Goal: Task Accomplishment & Management: Manage account settings

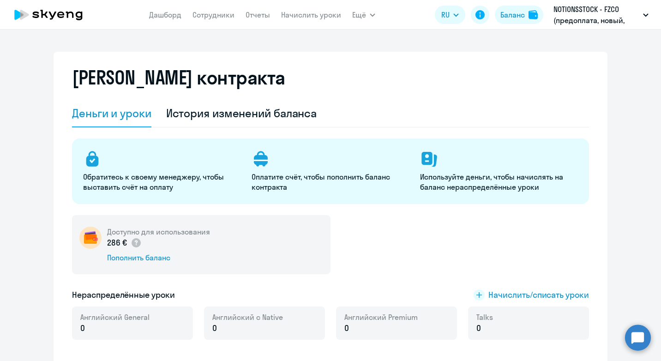
select select "english_adult_not_native_speaker"
click at [511, 18] on div "Баланс" at bounding box center [513, 14] width 24 height 11
click at [512, 297] on span "Начислить/списать уроки" at bounding box center [539, 295] width 101 height 12
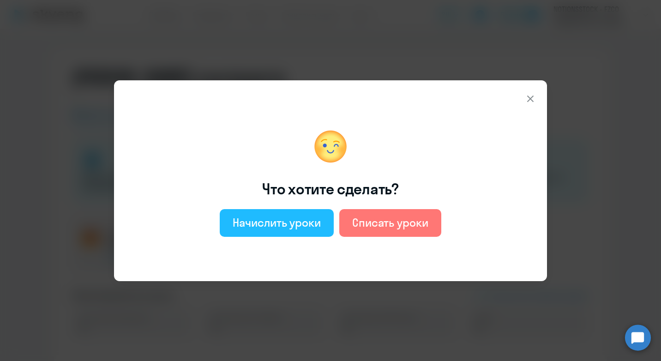
click at [253, 224] on div "Начислить уроки" at bounding box center [277, 222] width 88 height 15
select select "english_adult_not_native_speaker"
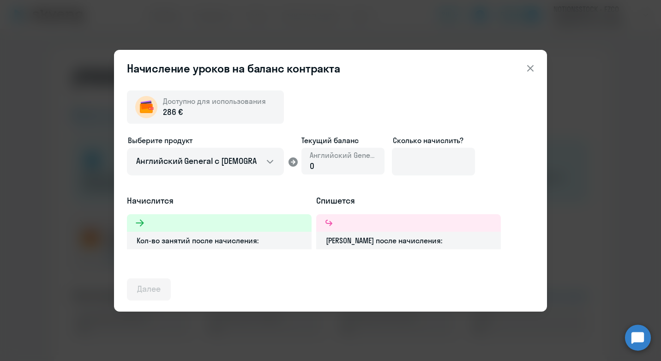
click at [346, 163] on div "0" at bounding box center [343, 166] width 67 height 12
click at [436, 167] on input at bounding box center [433, 162] width 83 height 28
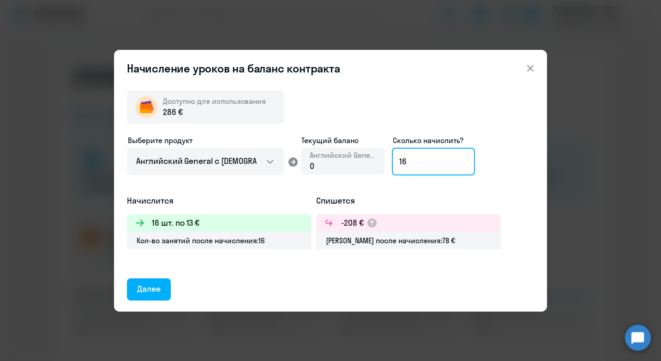
type input "1"
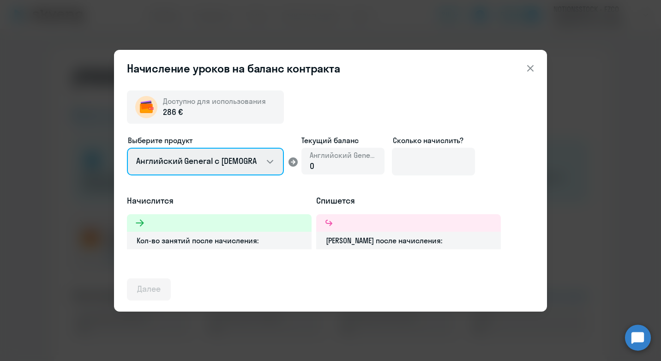
click at [263, 160] on select "Английский General с [DEMOGRAPHIC_DATA] преподавателем Английский General с [DE…" at bounding box center [205, 162] width 157 height 28
select select "english_adult_not_native_speaker_premium"
click at [127, 148] on select "Английский General с [DEMOGRAPHIC_DATA] преподавателем Английский General с [DE…" at bounding box center [205, 162] width 157 height 28
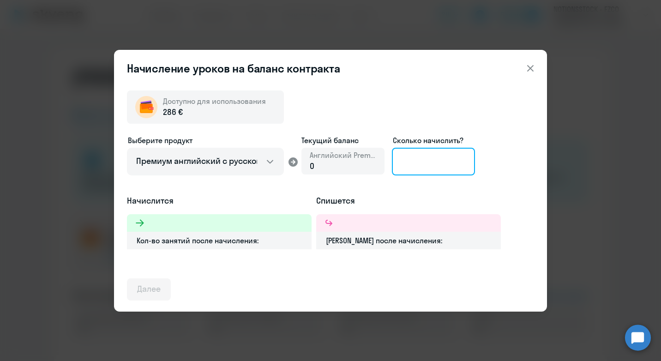
click at [429, 166] on input at bounding box center [433, 162] width 83 height 28
type input "8"
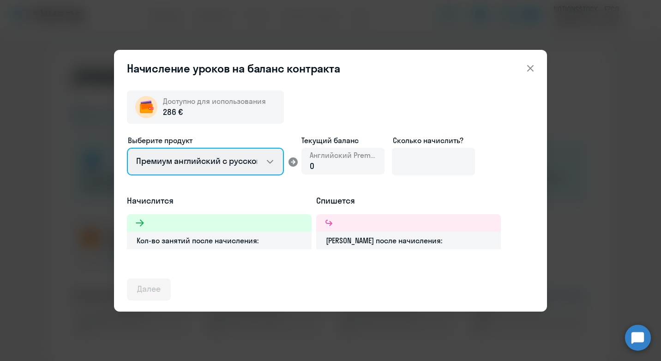
click at [233, 163] on select "Английский General с [DEMOGRAPHIC_DATA] преподавателем Английский General с [DE…" at bounding box center [205, 162] width 157 height 28
select select "english_adult_not_native_speaker"
click at [127, 148] on select "Английский General с [DEMOGRAPHIC_DATA] преподавателем Английский General с [DE…" at bounding box center [205, 162] width 157 height 28
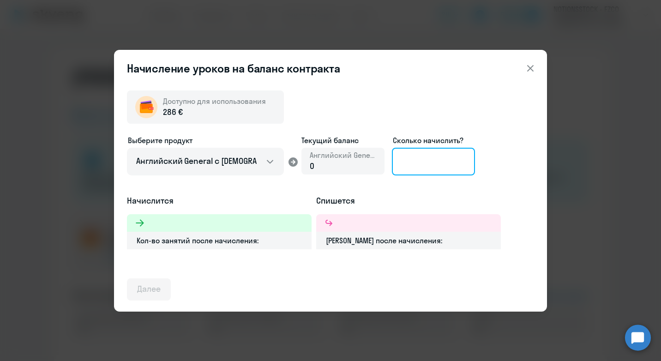
click at [431, 161] on input at bounding box center [433, 162] width 83 height 28
type input "8"
click at [534, 67] on icon at bounding box center [530, 68] width 11 height 11
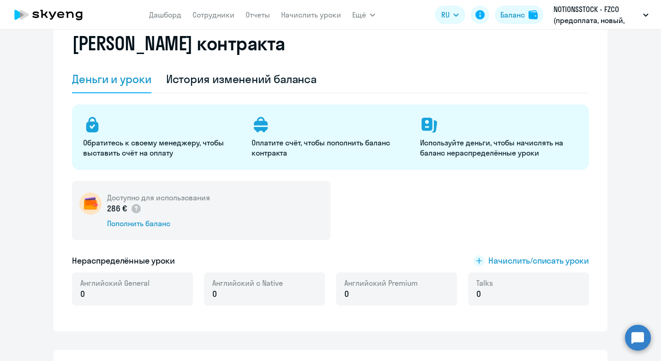
scroll to position [92, 0]
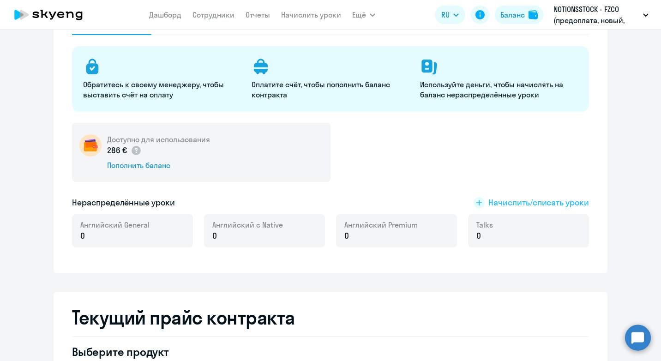
click at [528, 205] on span "Начислить/списать уроки" at bounding box center [539, 203] width 101 height 12
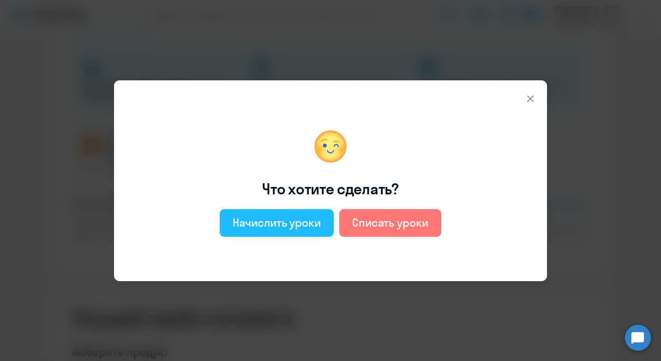
click at [265, 226] on div "Начислить уроки" at bounding box center [277, 222] width 88 height 15
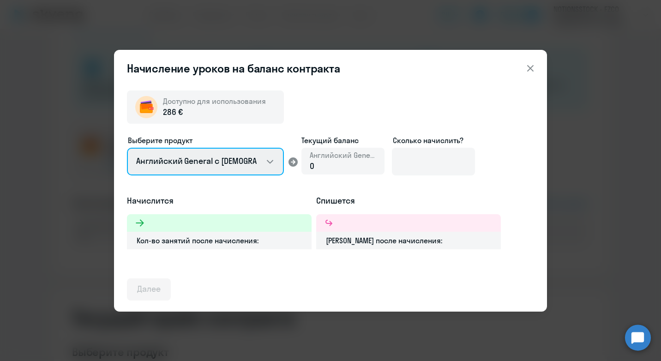
click at [224, 167] on select "Английский General с [DEMOGRAPHIC_DATA] преподавателем Английский General с [DE…" at bounding box center [205, 162] width 157 height 28
select select "english_adult_not_native_speaker_premium"
click at [127, 148] on select "Английский General с [DEMOGRAPHIC_DATA] преподавателем Английский General с [DE…" at bounding box center [205, 162] width 157 height 28
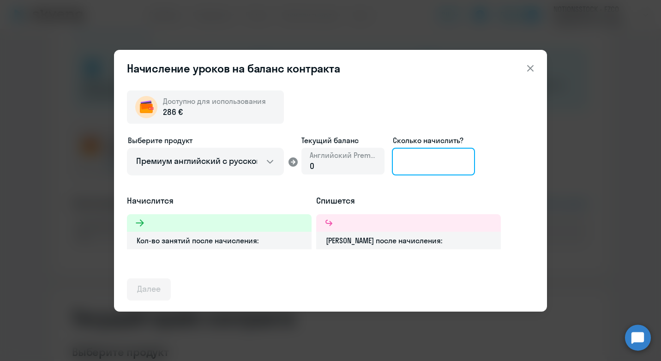
click at [412, 167] on input at bounding box center [433, 162] width 83 height 28
type input "8"
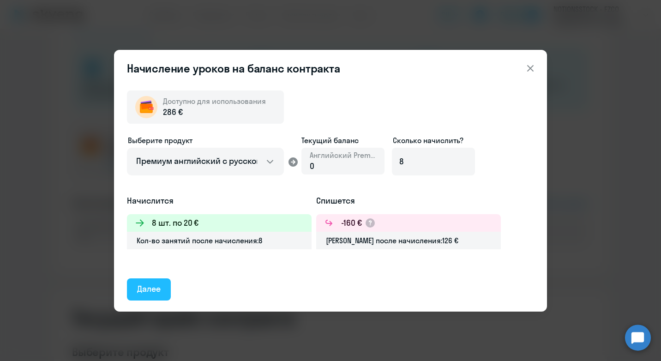
click at [140, 283] on div "Далее" at bounding box center [149, 289] width 24 height 12
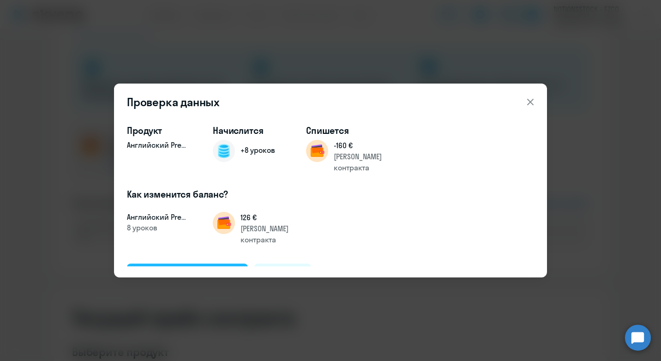
click at [193, 268] on div "Подтвердить и начислить" at bounding box center [187, 274] width 101 height 12
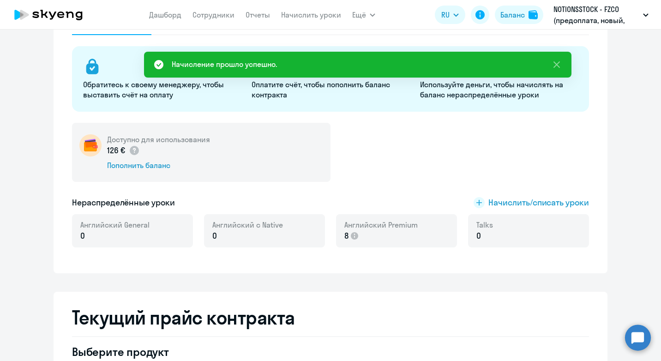
scroll to position [0, 0]
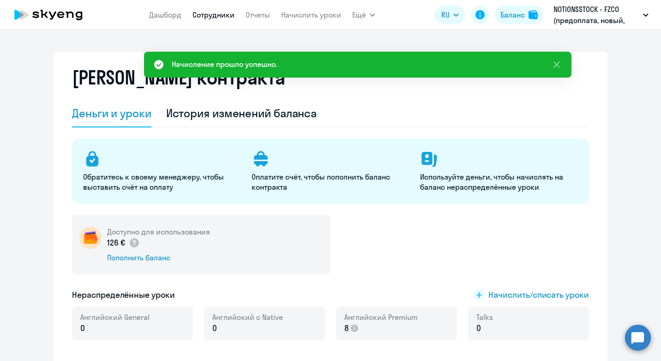
click at [216, 17] on link "Сотрудники" at bounding box center [214, 14] width 42 height 9
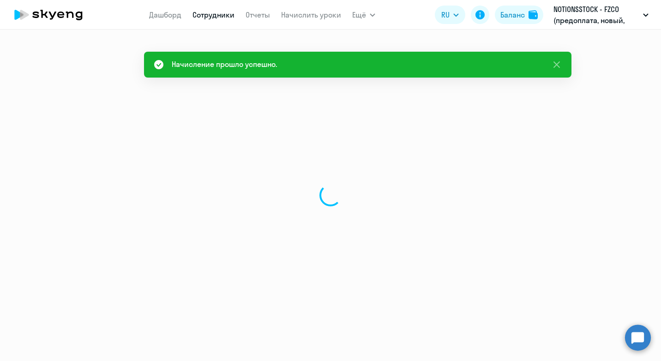
select select "30"
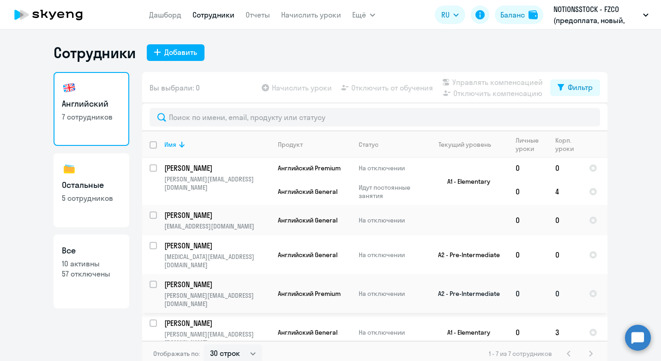
click at [150, 281] on input "select row 15894815" at bounding box center [159, 290] width 18 height 18
checkbox input "true"
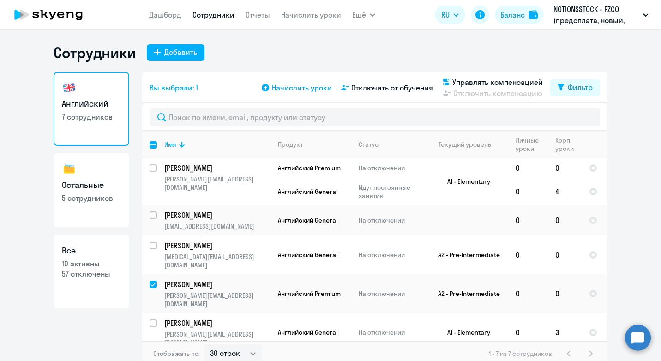
click at [306, 91] on span "Начислить уроки" at bounding box center [302, 87] width 60 height 11
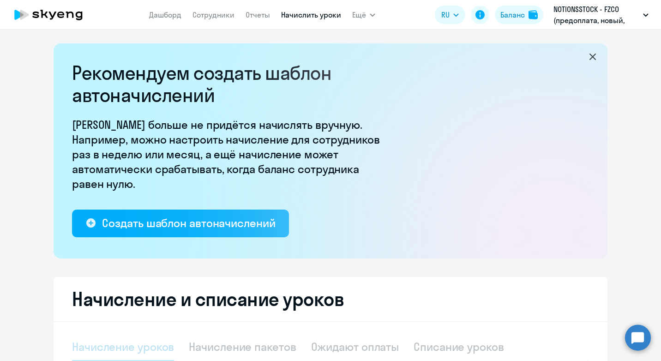
select select "10"
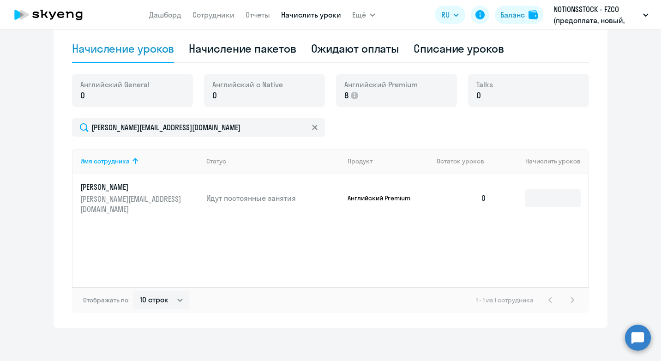
scroll to position [302, 0]
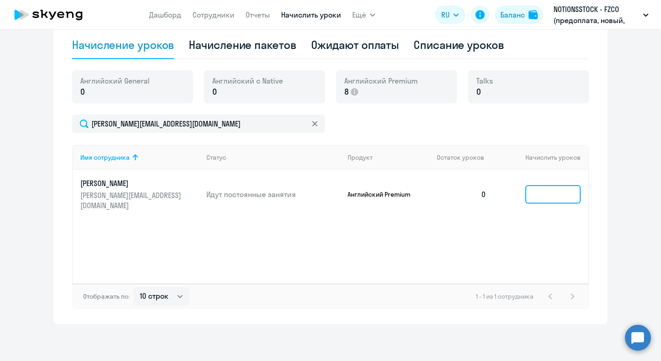
click at [549, 196] on input at bounding box center [553, 194] width 55 height 18
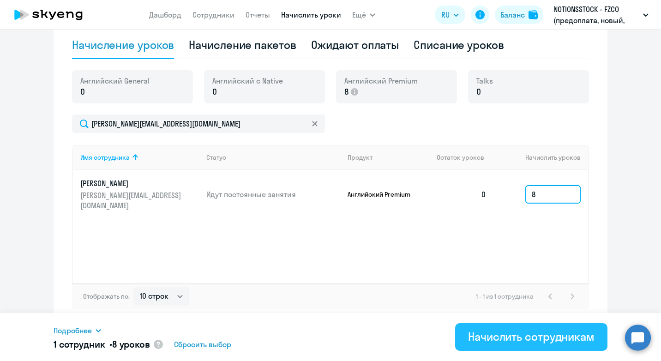
type input "8"
click at [511, 338] on div "Начислить сотрудникам" at bounding box center [531, 336] width 127 height 15
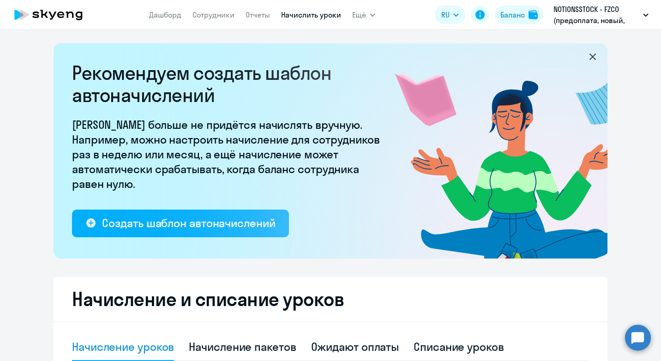
scroll to position [0, 0]
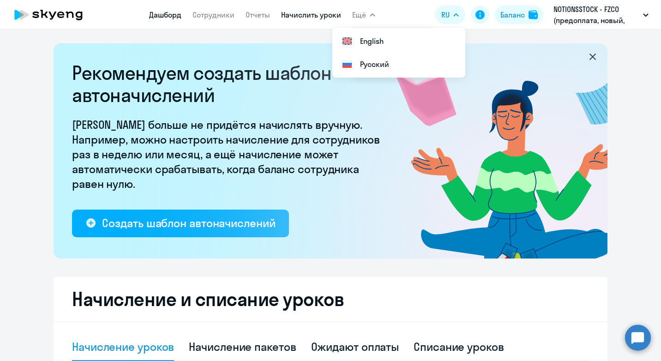
click at [151, 18] on link "Дашборд" at bounding box center [165, 14] width 32 height 9
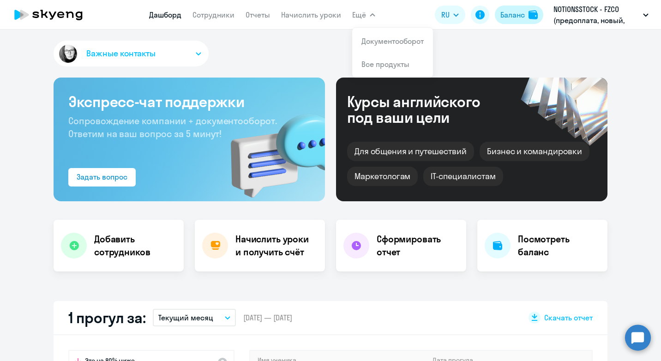
click at [521, 17] on div "Баланс" at bounding box center [513, 14] width 24 height 11
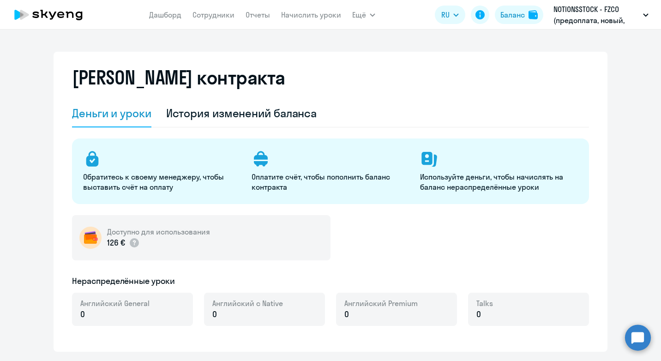
select select "english_adult_not_native_speaker"
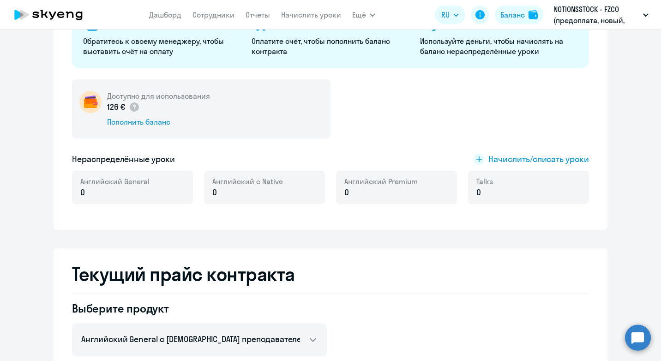
scroll to position [139, 0]
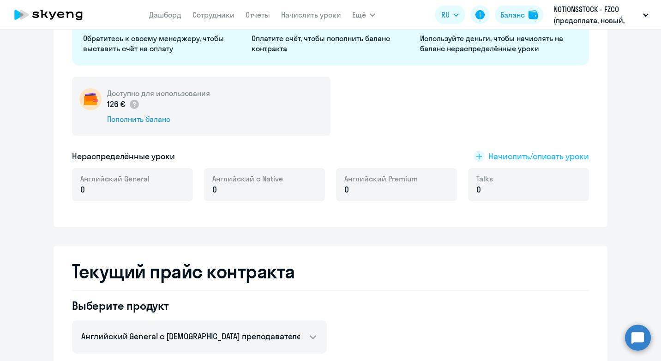
click at [515, 157] on span "Начислить/списать уроки" at bounding box center [539, 157] width 101 height 12
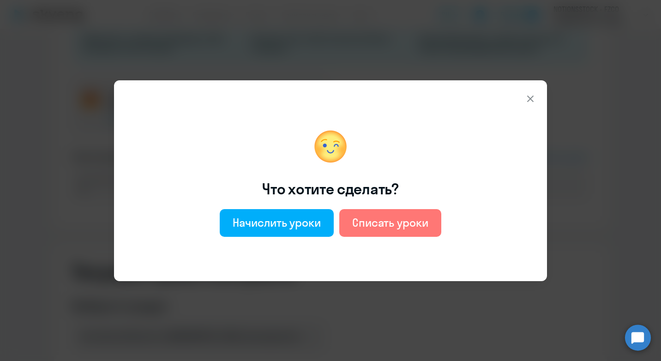
click at [270, 237] on div "Что хотите сделать? Начислить уроки Списать уроки" at bounding box center [320, 180] width 387 height 179
click at [276, 222] on div "Начислить уроки" at bounding box center [277, 222] width 88 height 15
select select "english_adult_not_native_speaker"
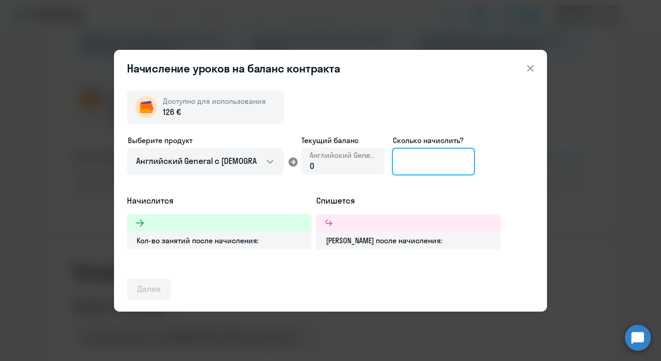
click at [417, 155] on input at bounding box center [433, 162] width 83 height 28
type input "8"
click at [534, 65] on icon at bounding box center [530, 68] width 11 height 11
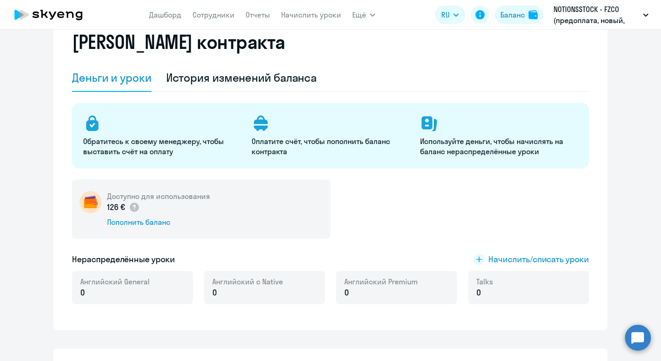
scroll to position [0, 0]
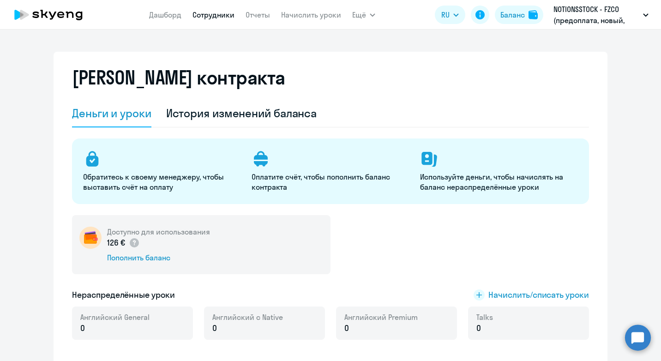
click at [219, 12] on link "Сотрудники" at bounding box center [214, 14] width 42 height 9
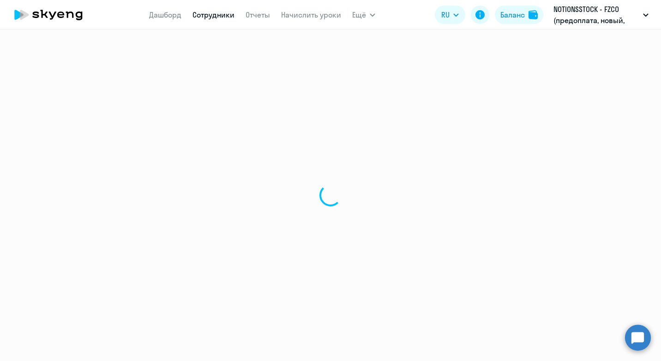
select select "30"
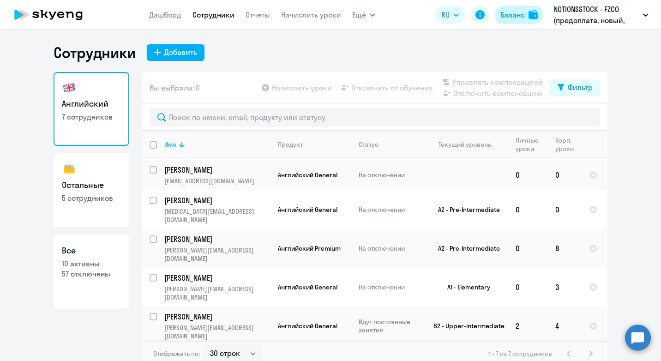
click at [530, 18] on img at bounding box center [533, 14] width 9 height 9
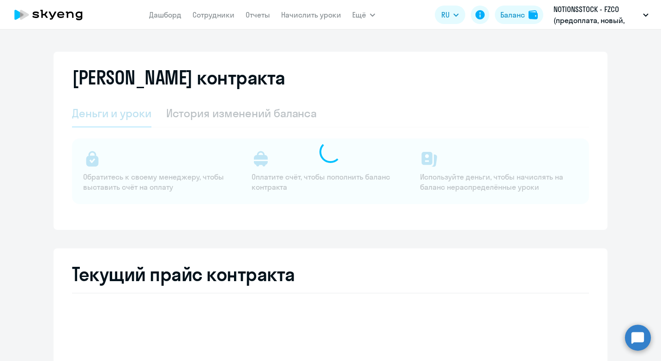
select select "english_adult_not_native_speaker"
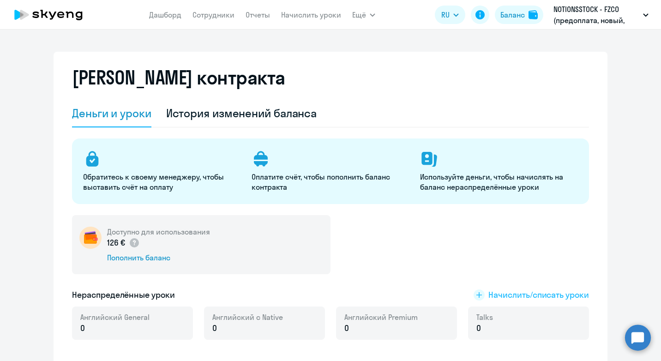
click at [489, 293] on span "Начислить/списать уроки" at bounding box center [539, 295] width 101 height 12
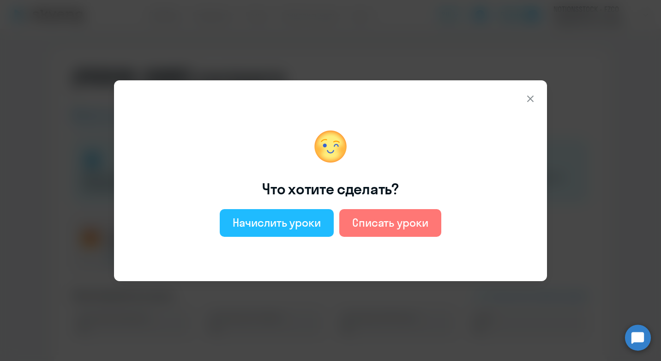
click at [260, 220] on div "Начислить уроки" at bounding box center [277, 222] width 88 height 15
select select "english_adult_not_native_speaker"
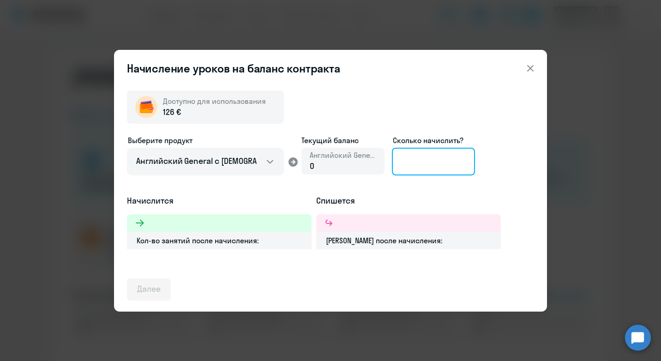
click at [413, 156] on input at bounding box center [433, 162] width 83 height 28
type input "8"
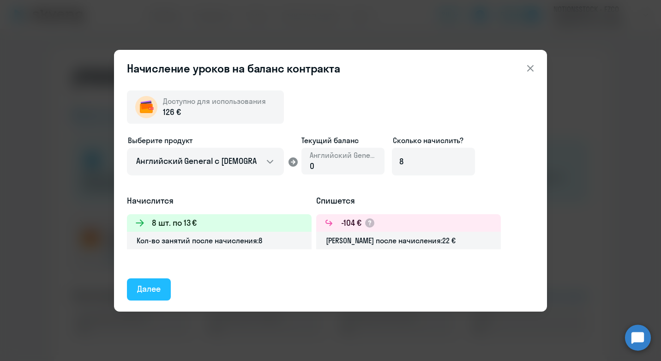
click at [163, 293] on button "Далее" at bounding box center [149, 289] width 44 height 22
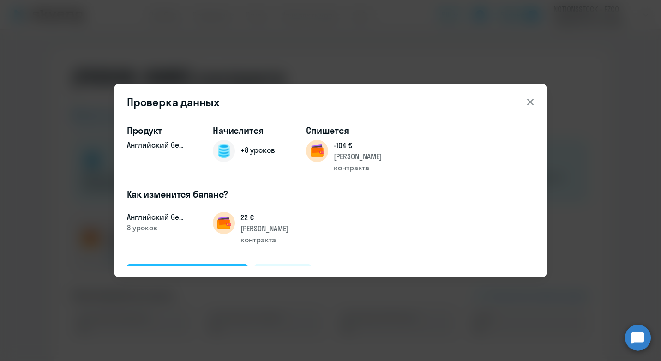
click at [163, 268] on div "Подтвердить и начислить" at bounding box center [187, 274] width 101 height 12
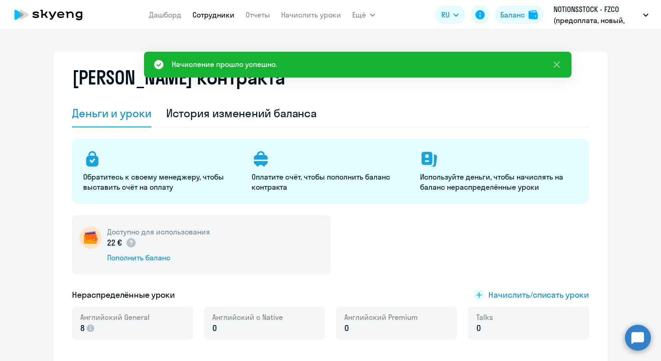
click at [206, 11] on link "Сотрудники" at bounding box center [214, 14] width 42 height 9
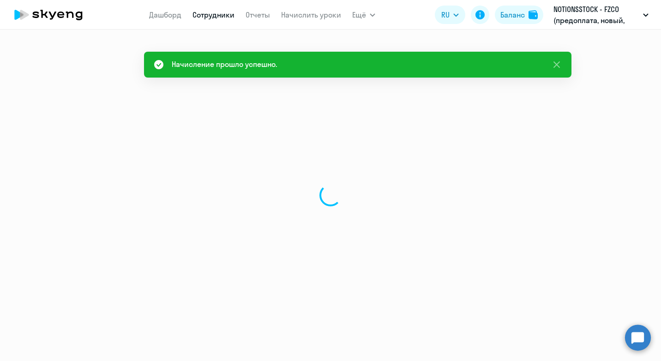
select select "30"
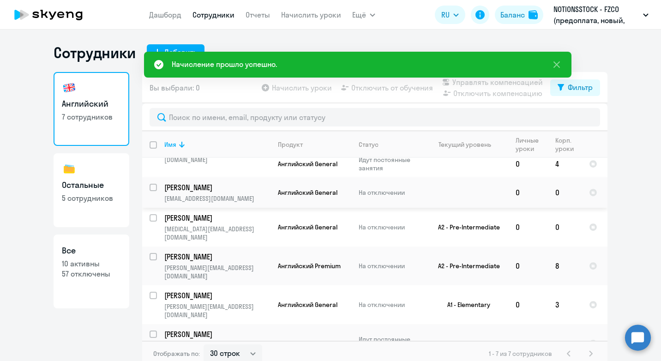
scroll to position [45, 0]
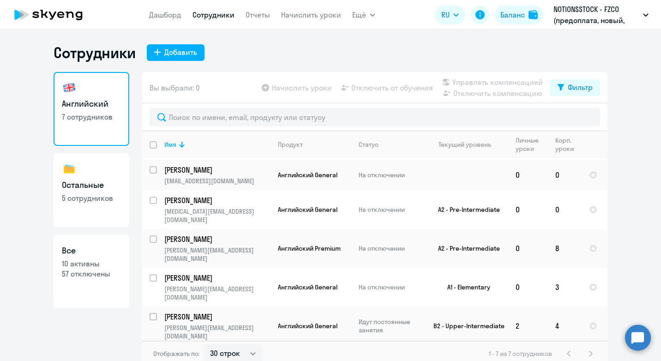
click at [153, 352] on input "select row 24248618" at bounding box center [159, 361] width 18 height 18
checkbox input "true"
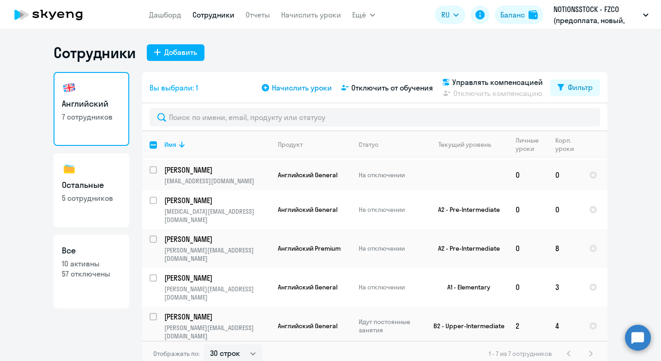
click at [272, 88] on span "Начислить уроки" at bounding box center [302, 87] width 60 height 11
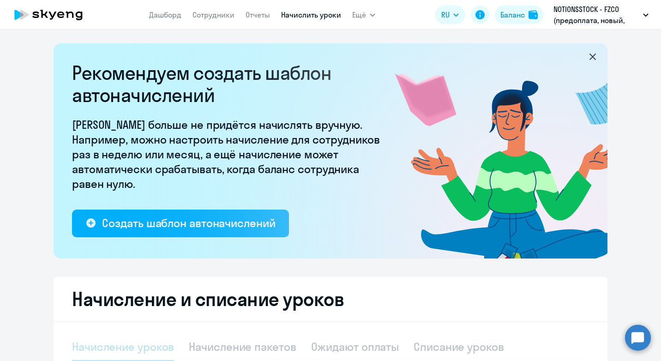
select select "10"
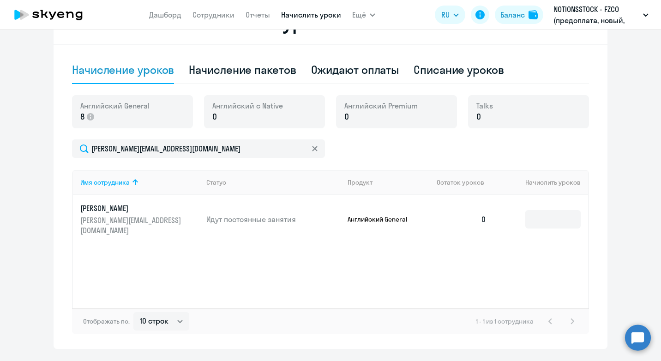
scroll to position [302, 0]
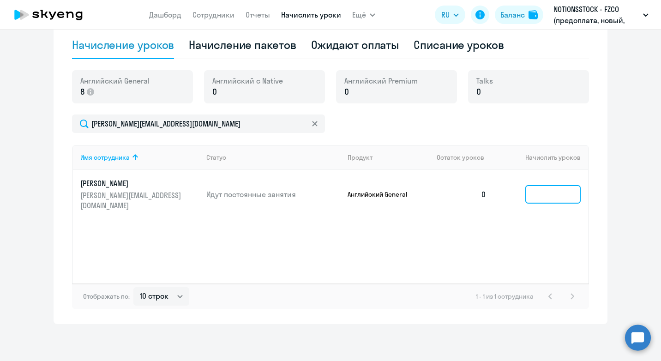
click at [549, 192] on input at bounding box center [553, 194] width 55 height 18
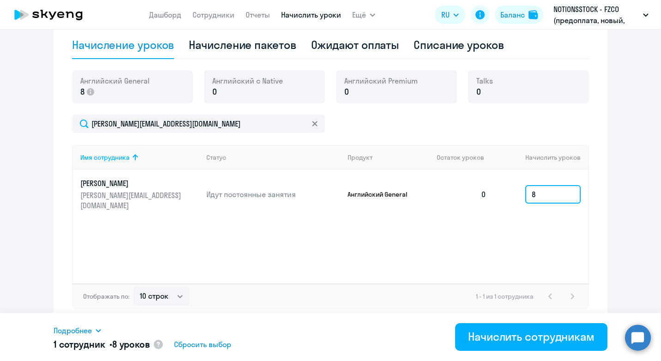
type input "8"
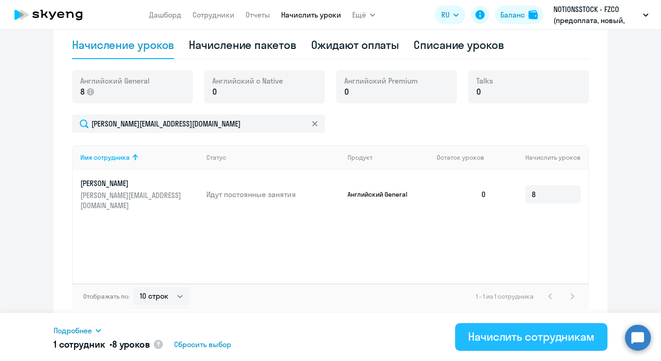
click at [513, 339] on div "Начислить сотрудникам" at bounding box center [531, 336] width 127 height 15
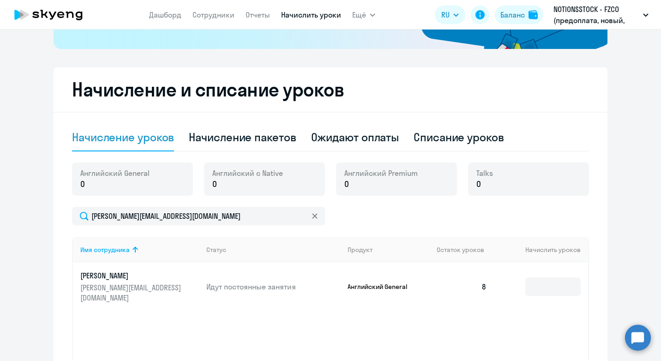
scroll to position [71, 0]
